Goal: Find specific page/section

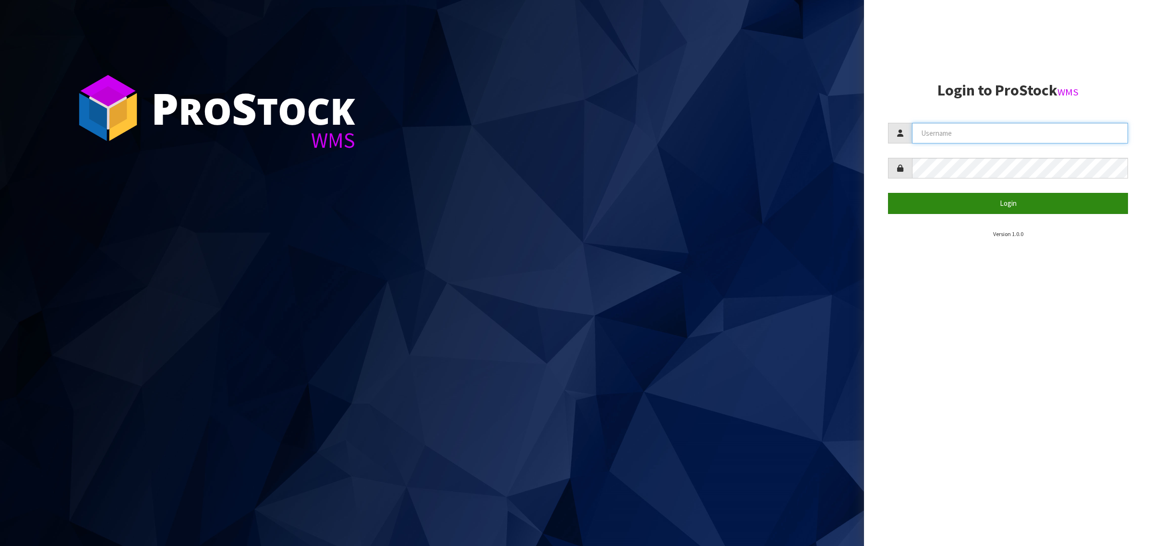
type input "[PERSON_NAME][EMAIL_ADDRESS][DOMAIN_NAME]"
click at [954, 203] on button "Login" at bounding box center [1008, 203] width 240 height 21
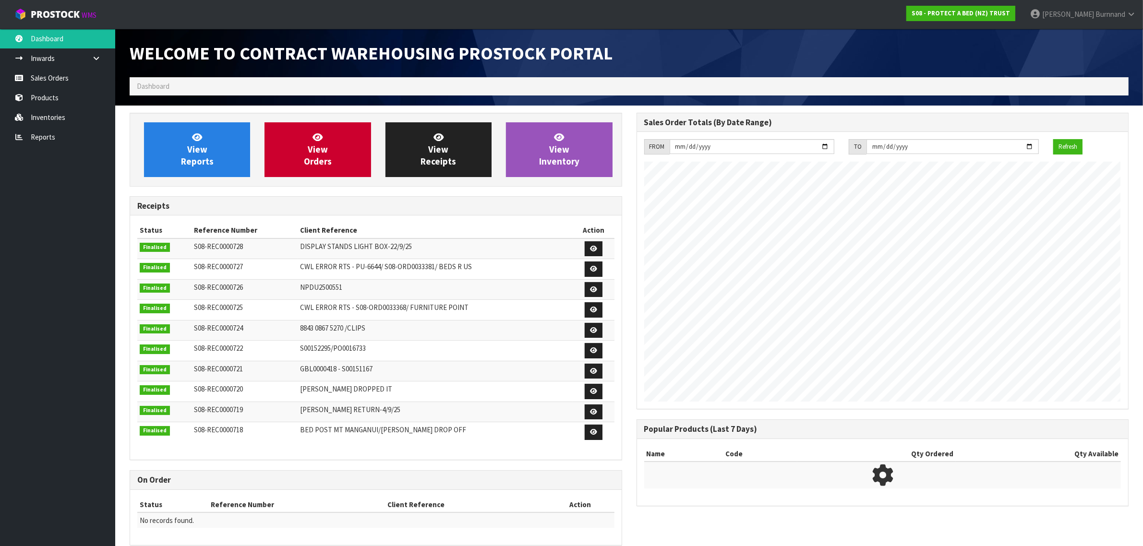
scroll to position [534, 507]
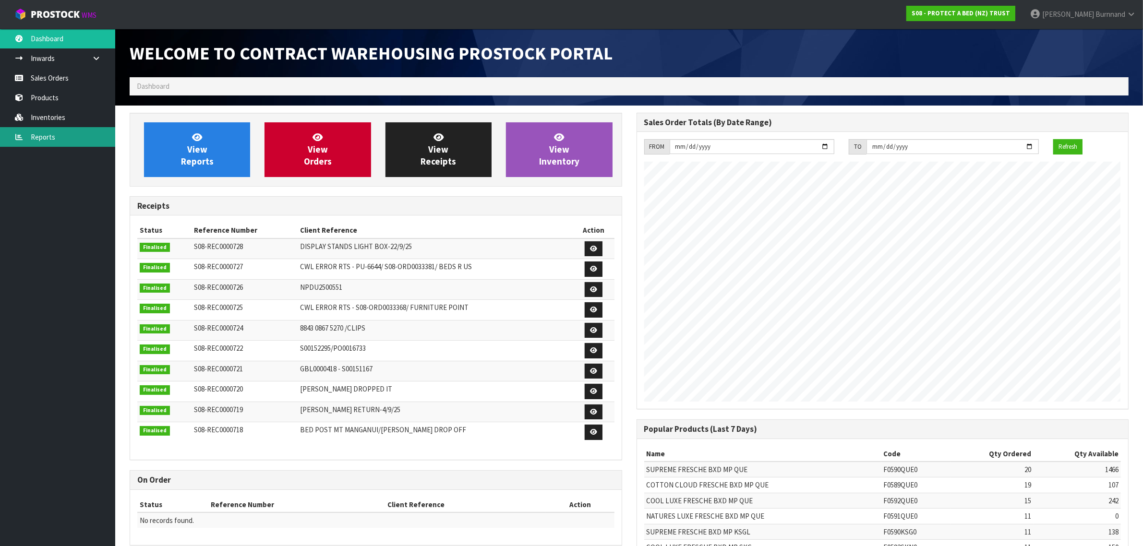
click at [39, 137] on link "Reports" at bounding box center [57, 137] width 115 height 20
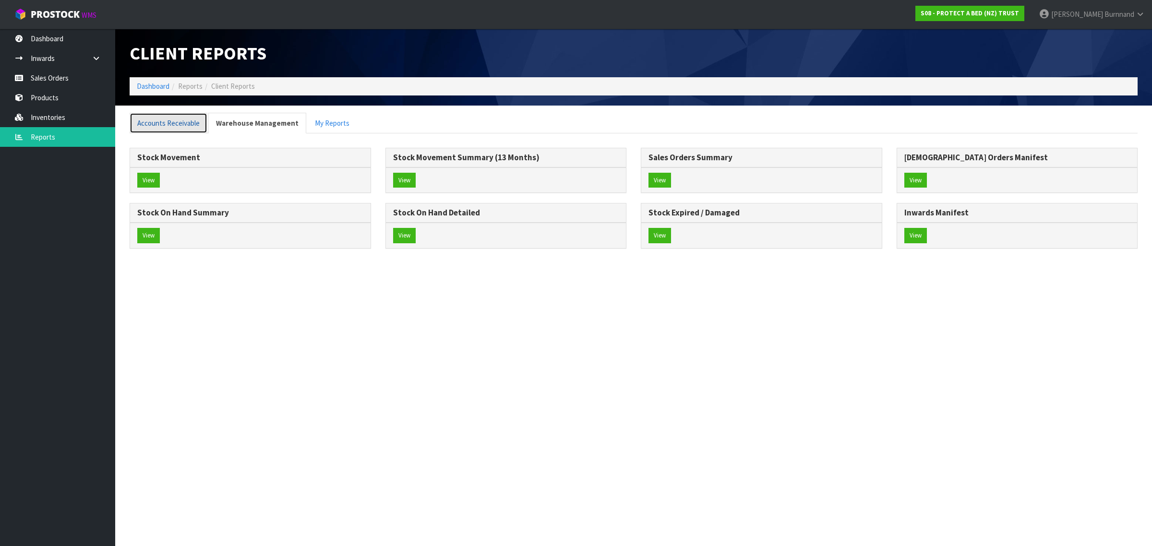
click at [163, 120] on link "Accounts Receivable" at bounding box center [169, 123] width 78 height 21
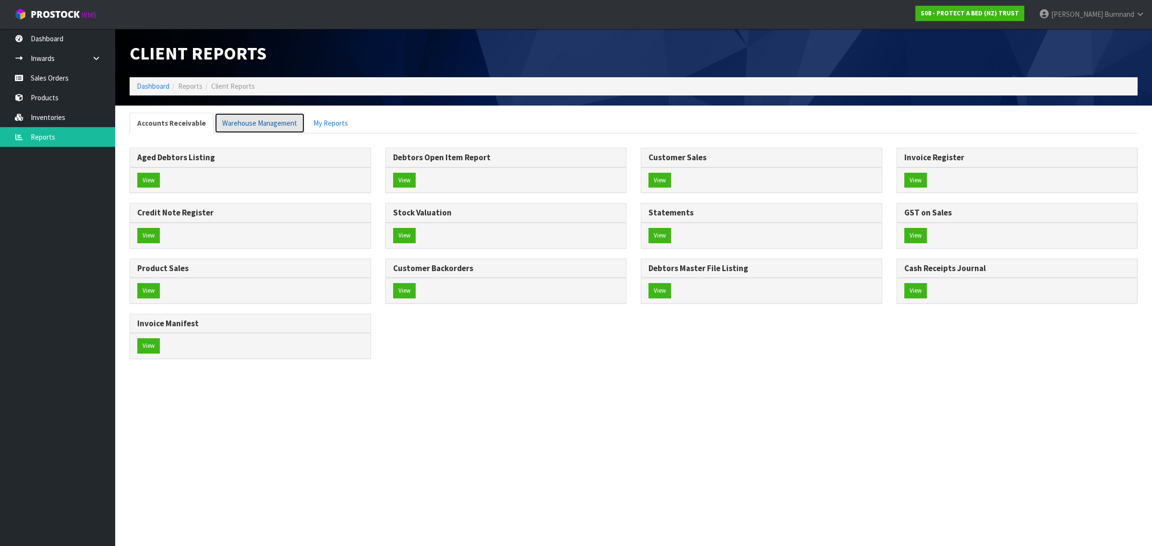
click at [257, 118] on link "Warehouse Management" at bounding box center [260, 123] width 90 height 21
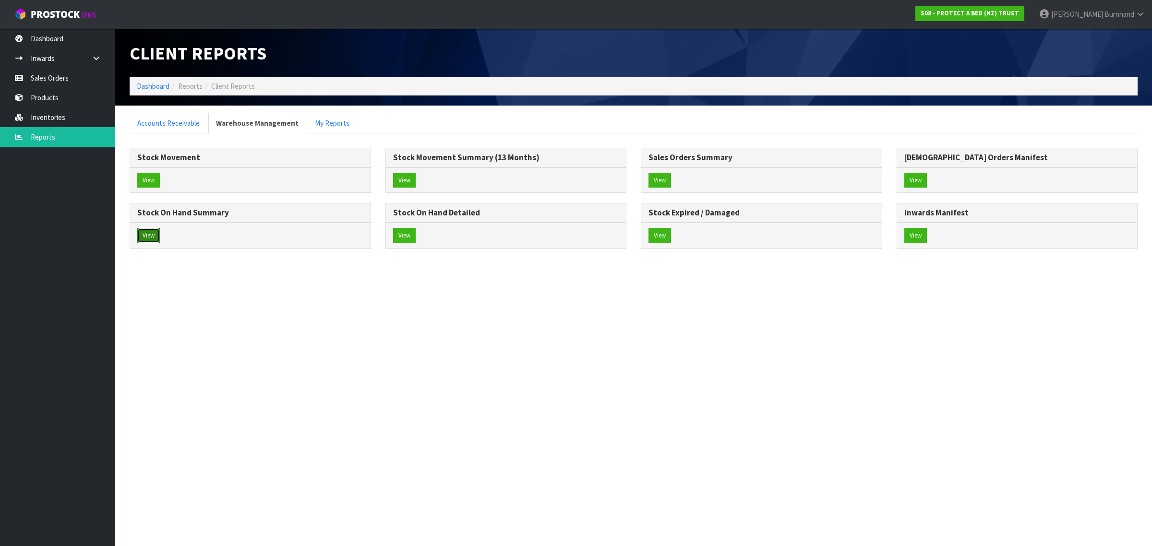
click at [151, 234] on button "View" at bounding box center [148, 235] width 23 height 15
